Goal: Task Accomplishment & Management: Complete application form

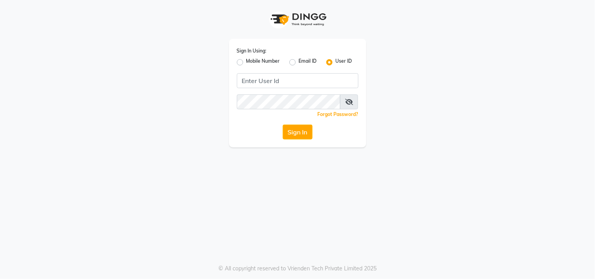
click at [271, 58] on label "Mobile Number" at bounding box center [263, 62] width 34 height 9
click at [251, 58] on input "Mobile Number" at bounding box center [248, 60] width 5 height 5
radio input "true"
radio input "false"
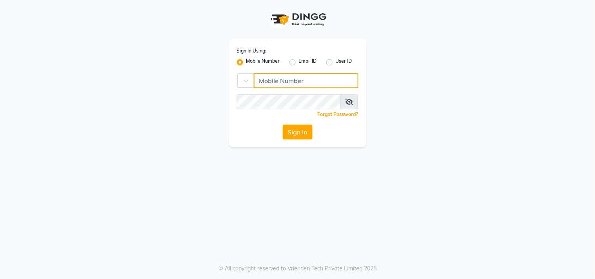
click at [277, 87] on input "Username" at bounding box center [306, 80] width 105 height 15
type input "9052699888"
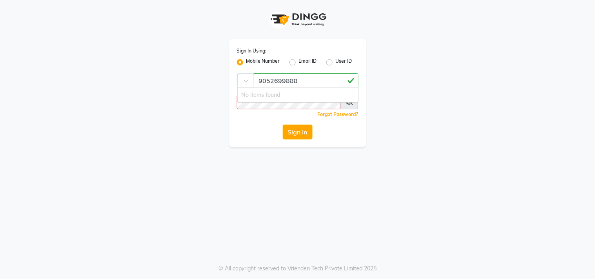
click at [238, 77] on div at bounding box center [250, 80] width 24 height 8
click at [246, 77] on div at bounding box center [250, 80] width 24 height 8
click at [297, 112] on div "Forgot Password?" at bounding box center [298, 114] width 122 height 8
click at [344, 101] on span at bounding box center [349, 102] width 18 height 15
click at [348, 99] on icon at bounding box center [349, 102] width 8 height 6
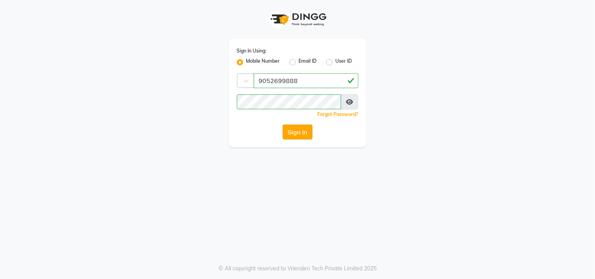
click at [287, 127] on button "Sign In" at bounding box center [298, 132] width 30 height 15
click at [295, 128] on button "Sign In" at bounding box center [298, 132] width 30 height 15
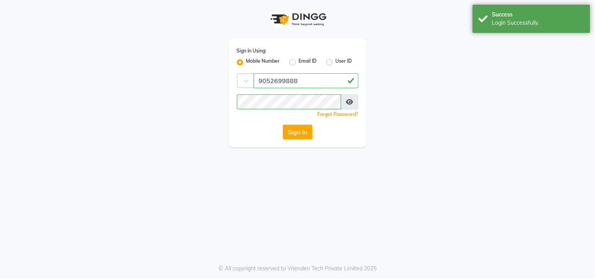
select select "service"
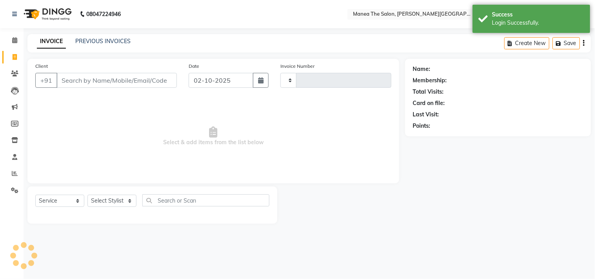
select select "en"
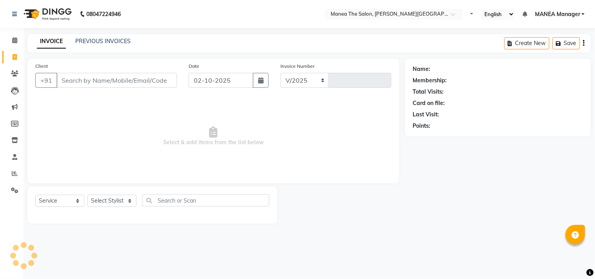
select select "8903"
type input "0181"
click at [51, 198] on select "Select Service Product Membership Package Voucher Prepaid Gift Card" at bounding box center [59, 201] width 49 height 12
click at [35, 195] on select "Select Service Product Membership Package Voucher Prepaid Gift Card" at bounding box center [59, 201] width 49 height 12
click at [106, 198] on select "Select Stylist" at bounding box center [111, 201] width 49 height 12
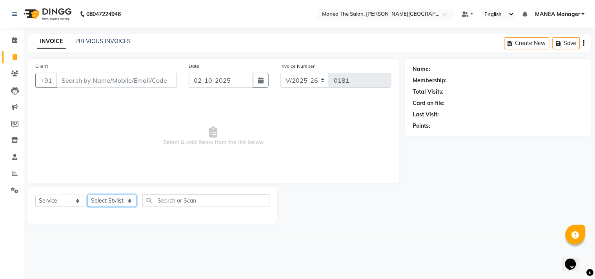
select select "90108"
click at [87, 195] on select "Select Stylist [PERSON_NAME] Manager [PERSON_NAME] [PERSON_NAME] NO STYLIST [PE…" at bounding box center [111, 201] width 49 height 12
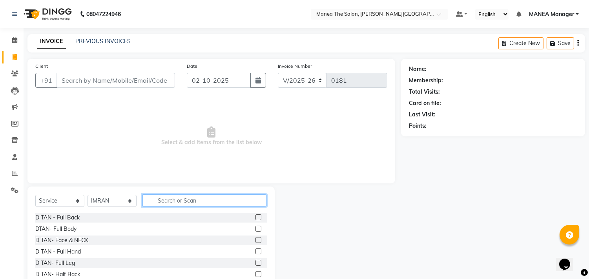
click at [175, 199] on input "text" at bounding box center [204, 201] width 124 height 12
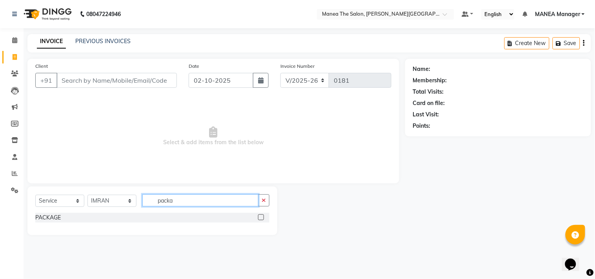
type input "packa"
drag, startPoint x: 133, startPoint y: 217, endPoint x: 128, endPoint y: 218, distance: 4.5
click at [132, 217] on div "PACKAGE" at bounding box center [152, 218] width 234 height 10
click at [260, 215] on label at bounding box center [261, 218] width 6 height 6
click at [260, 215] on input "checkbox" at bounding box center [260, 217] width 5 height 5
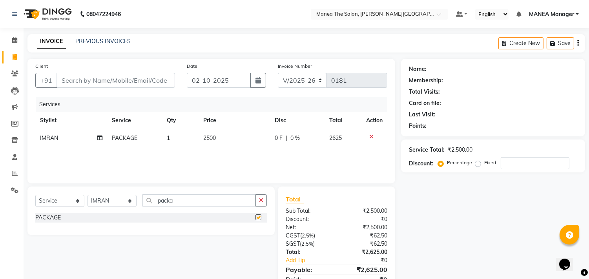
checkbox input "false"
click at [227, 135] on td "2500" at bounding box center [233, 138] width 71 height 18
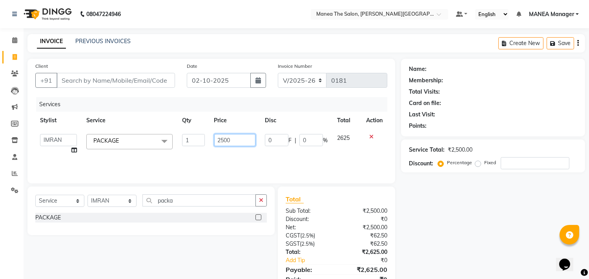
click at [231, 141] on input "2500" at bounding box center [234, 140] width 41 height 12
type input "2"
type input "1999"
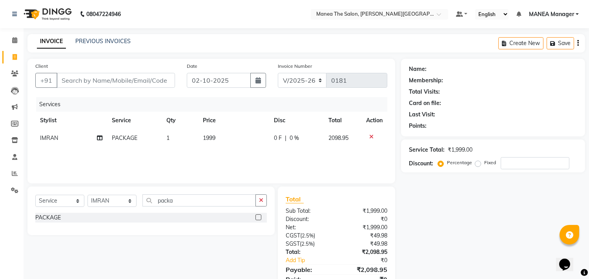
click at [162, 138] on td "1" at bounding box center [180, 138] width 36 height 18
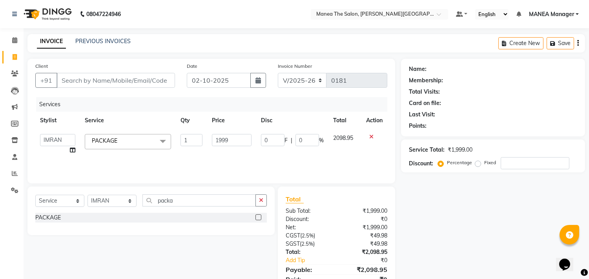
click at [162, 138] on span at bounding box center [163, 141] width 16 height 15
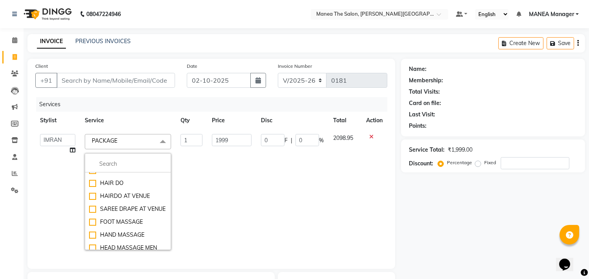
scroll to position [1612, 0]
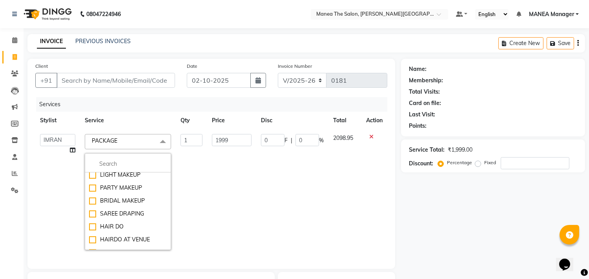
click at [120, 146] on span "PACKAGE x" at bounding box center [107, 142] width 35 height 10
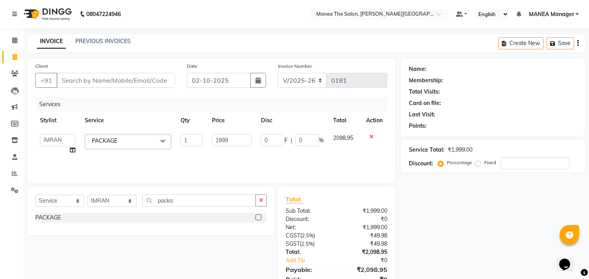
click at [126, 139] on span "PACKAGE x" at bounding box center [128, 141] width 86 height 15
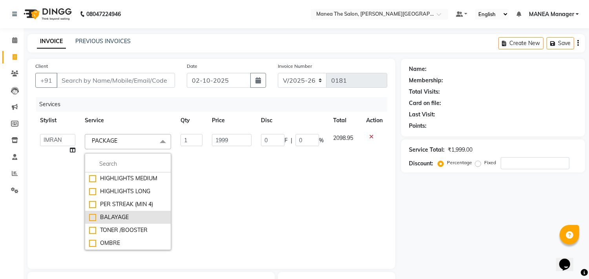
scroll to position [2334, 0]
click at [105, 237] on li "OMBRE" at bounding box center [128, 243] width 86 height 13
checkbox input "false"
checkbox input "true"
type input "7500"
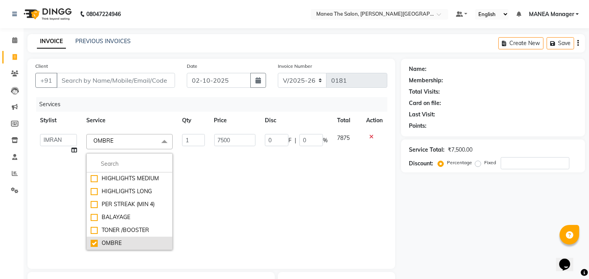
click at [140, 241] on div "OMBRE" at bounding box center [130, 243] width 78 height 8
checkbox input "false"
type input "0"
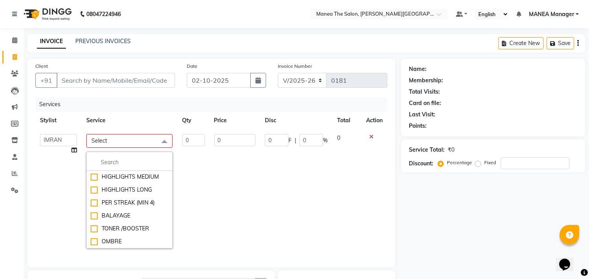
click at [136, 136] on span "Select" at bounding box center [129, 141] width 86 height 14
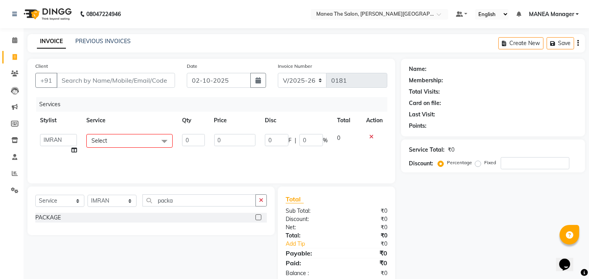
click at [261, 217] on label at bounding box center [258, 218] width 6 height 6
click at [260, 217] on input "checkbox" at bounding box center [257, 217] width 5 height 5
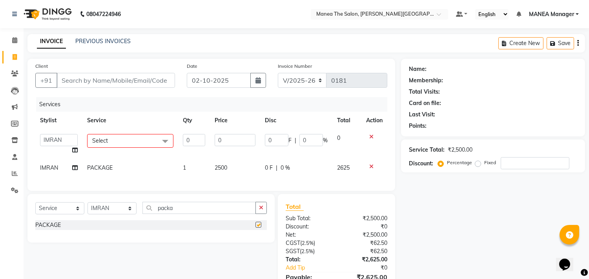
checkbox input "false"
click at [369, 133] on td at bounding box center [374, 144] width 26 height 30
click at [370, 136] on icon at bounding box center [371, 136] width 4 height 5
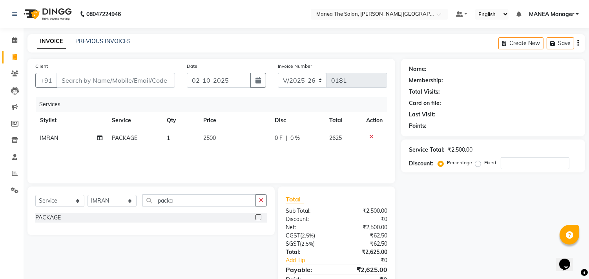
click at [229, 133] on td "2500" at bounding box center [233, 138] width 71 height 18
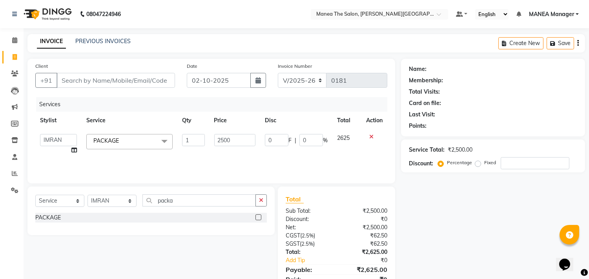
click at [237, 132] on td "2500" at bounding box center [234, 144] width 51 height 30
click at [238, 139] on input "2500" at bounding box center [234, 140] width 41 height 12
type input "2"
type input "1999"
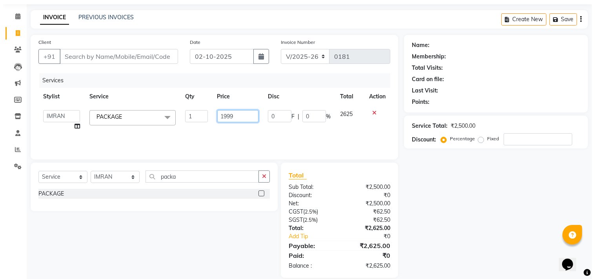
scroll to position [34, 0]
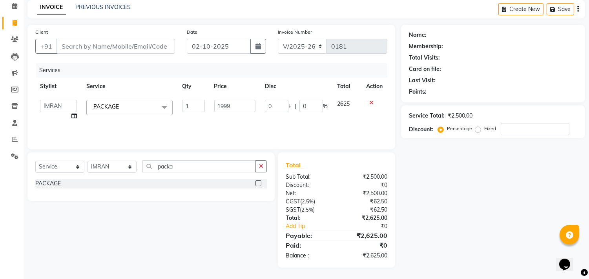
click at [435, 198] on div "Name: Membership: Total Visits: Card on file: Last Visit: Points: Service Total…" at bounding box center [496, 146] width 190 height 243
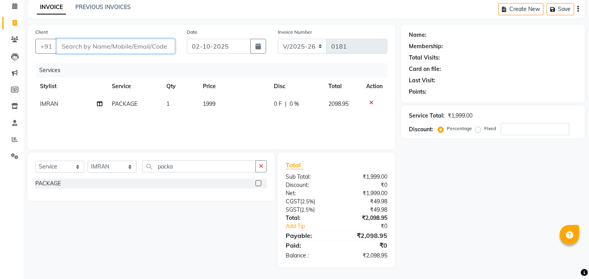
click at [97, 45] on input "Client" at bounding box center [115, 46] width 118 height 15
type input "9"
type input "0"
type input "9032391875"
click at [154, 40] on button "Add Client" at bounding box center [155, 46] width 40 height 15
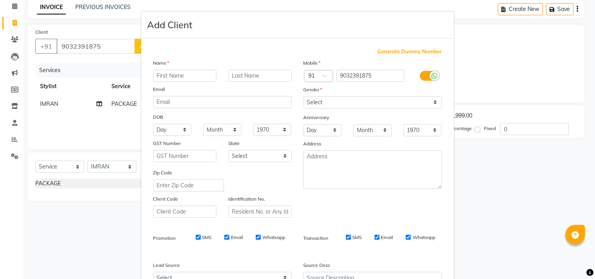
click at [170, 77] on input "text" at bounding box center [185, 76] width 64 height 12
click at [169, 76] on input "[PERSON_NAME]" at bounding box center [185, 76] width 64 height 12
type input "[PERSON_NAME]"
click at [327, 95] on div "Gender" at bounding box center [373, 91] width 150 height 11
click at [327, 102] on select "Select [DEMOGRAPHIC_DATA] [DEMOGRAPHIC_DATA] Other Prefer Not To Say" at bounding box center [373, 102] width 138 height 12
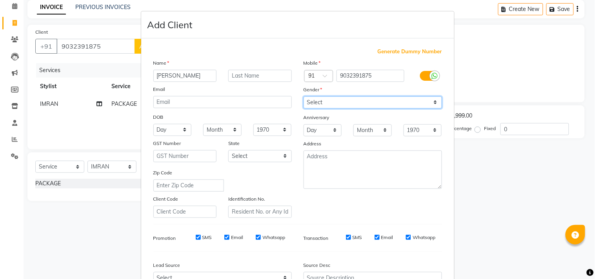
select select "[DEMOGRAPHIC_DATA]"
click at [304, 96] on select "Select [DEMOGRAPHIC_DATA] [DEMOGRAPHIC_DATA] Other Prefer Not To Say" at bounding box center [373, 102] width 138 height 12
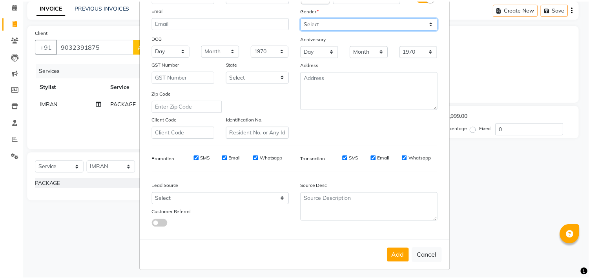
scroll to position [83, 0]
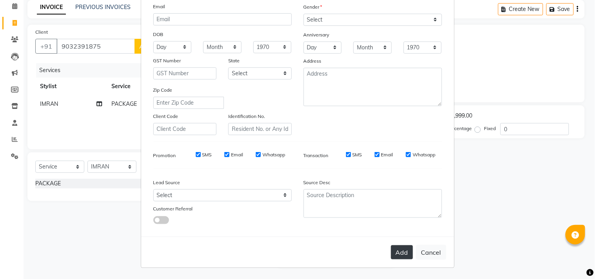
click at [391, 248] on button "Add" at bounding box center [402, 253] width 22 height 14
select select
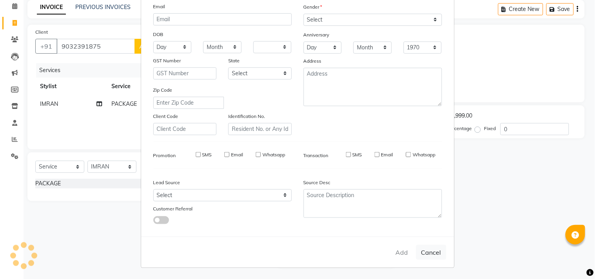
select select
checkbox input "false"
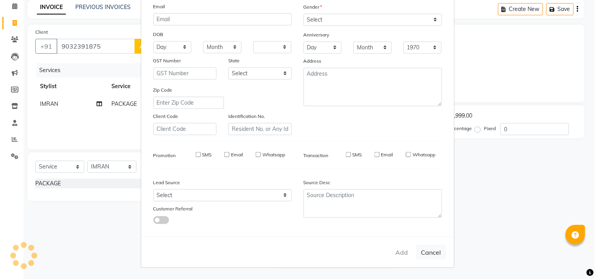
checkbox input "false"
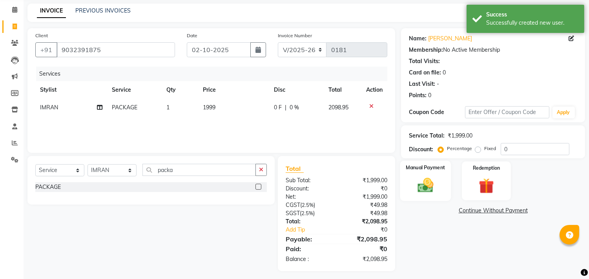
scroll to position [34, 0]
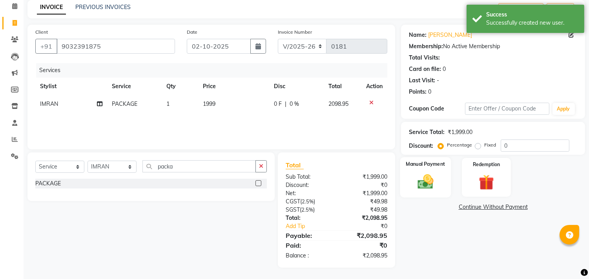
click at [420, 184] on img at bounding box center [426, 182] width 26 height 18
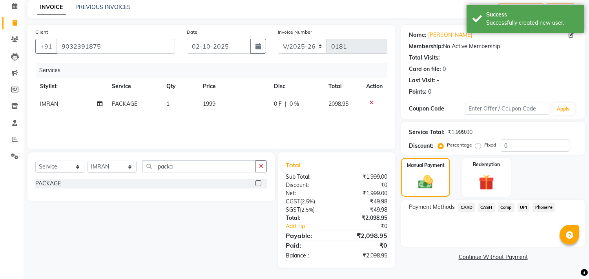
click at [522, 207] on span "UPI" at bounding box center [523, 207] width 12 height 9
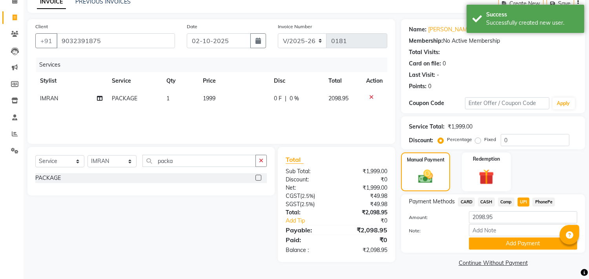
scroll to position [41, 0]
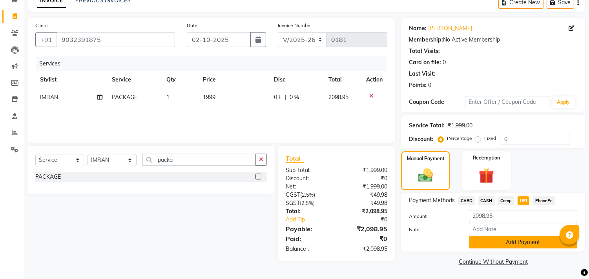
click at [508, 243] on button "Add Payment" at bounding box center [523, 243] width 108 height 12
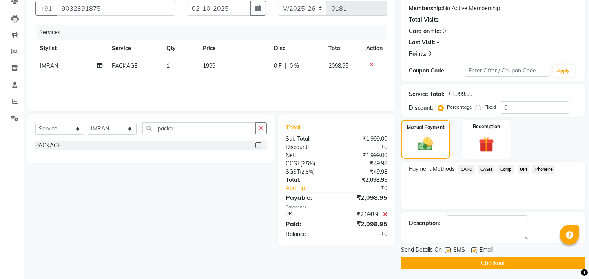
scroll to position [73, 0]
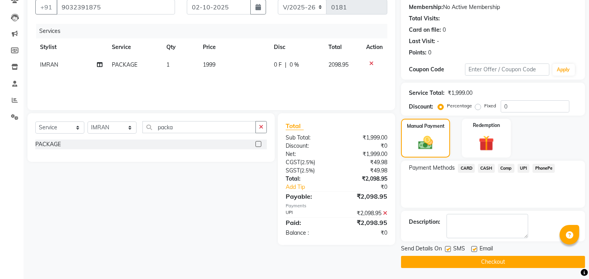
click at [474, 256] on button "Checkout" at bounding box center [493, 262] width 184 height 12
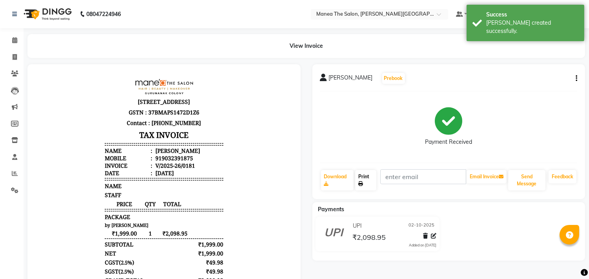
click at [366, 186] on link "Print" at bounding box center [365, 180] width 21 height 20
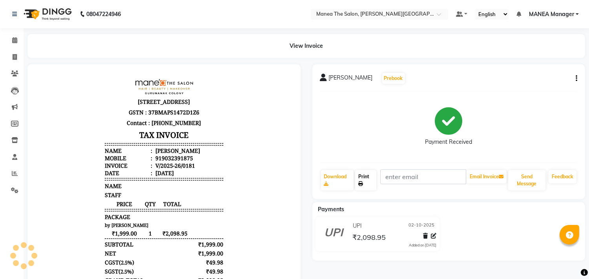
click at [366, 177] on link "Print" at bounding box center [365, 180] width 21 height 20
